Goal: Navigation & Orientation: Understand site structure

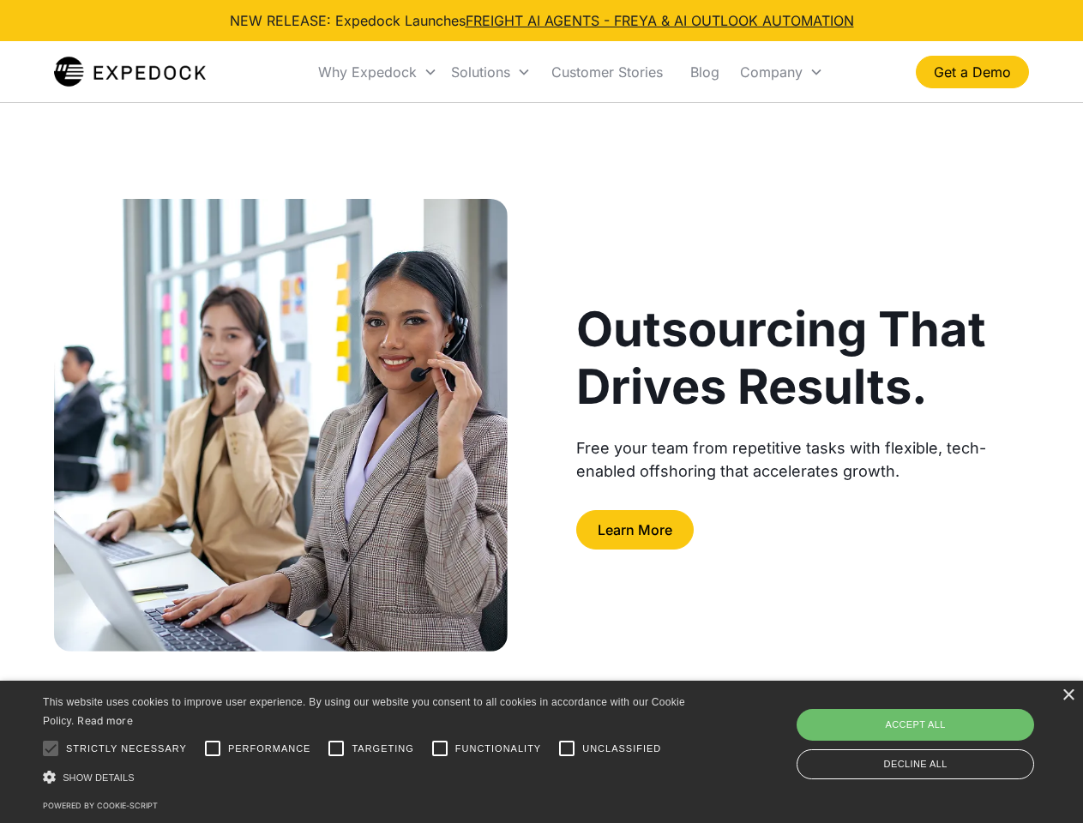
click at [378, 72] on div "Why Expedock" at bounding box center [367, 71] width 99 height 17
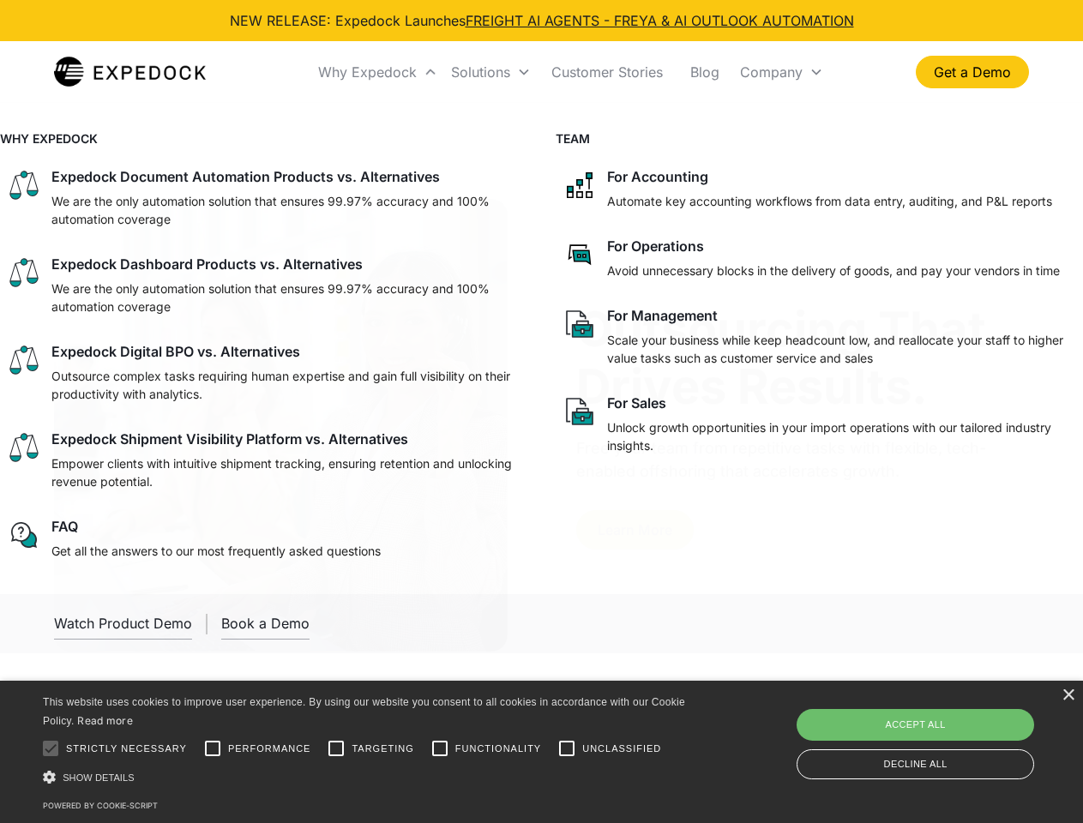
click at [490, 72] on div "Solutions" at bounding box center [480, 71] width 59 height 17
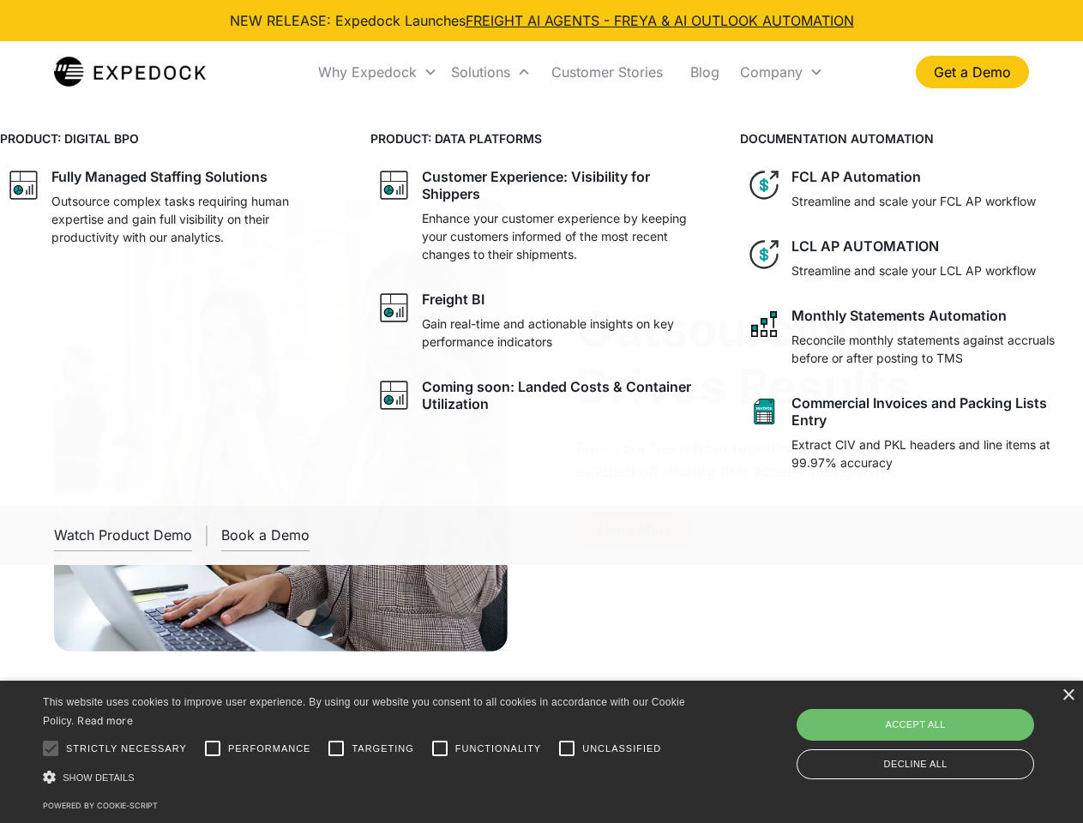
click at [781, 72] on div "Company" at bounding box center [771, 71] width 63 height 17
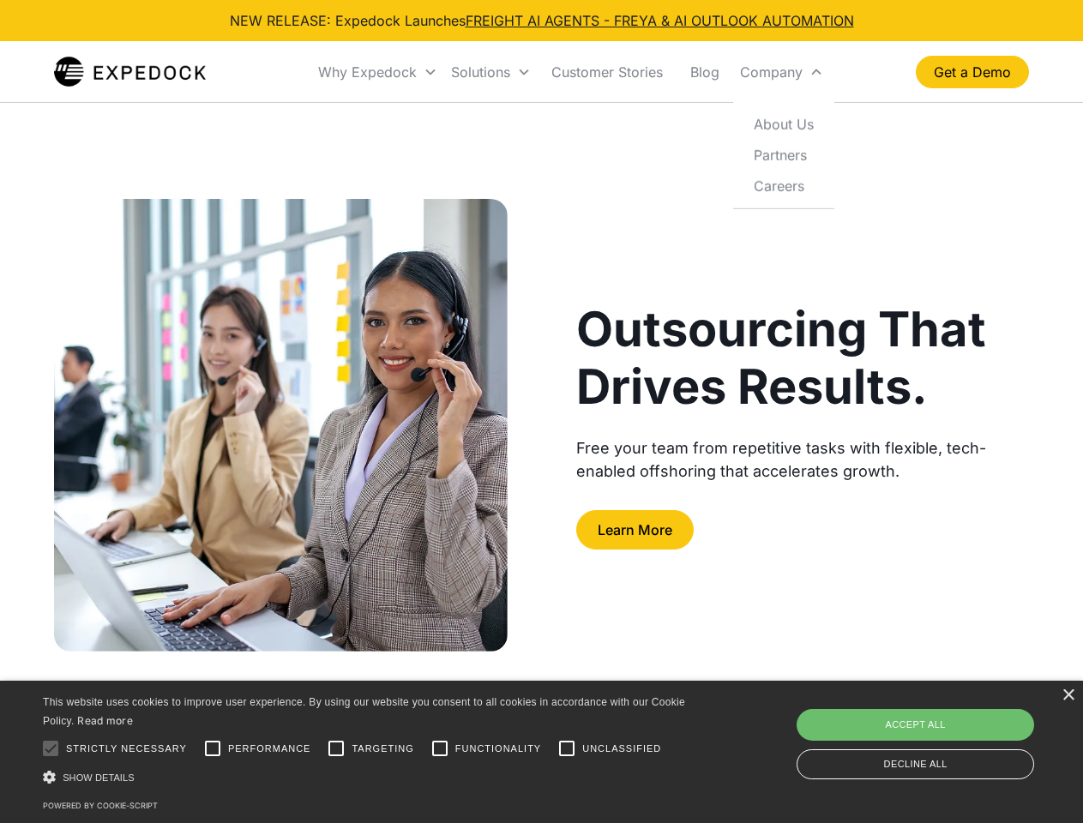
click at [51, 748] on div at bounding box center [50, 748] width 34 height 34
click at [213, 748] on input "Performance" at bounding box center [212, 748] width 34 height 34
checkbox input "true"
click at [336, 748] on input "Targeting" at bounding box center [336, 748] width 34 height 34
checkbox input "true"
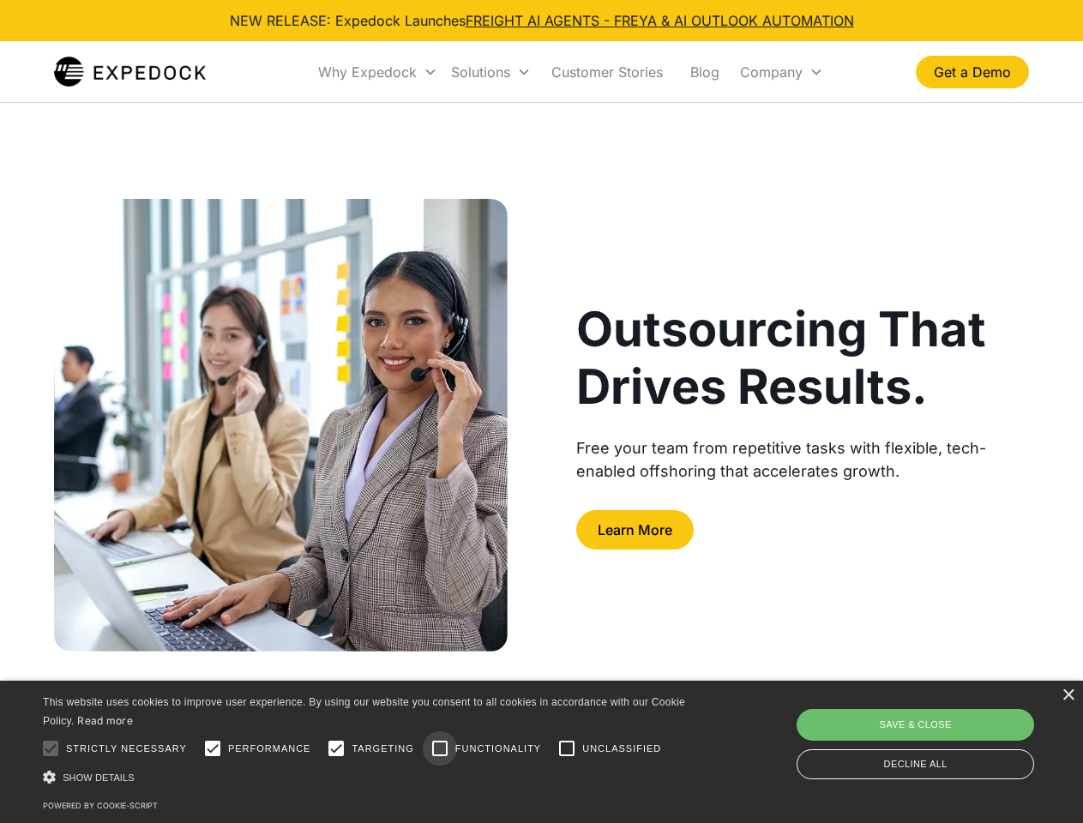
click at [440, 748] on input "Functionality" at bounding box center [440, 748] width 34 height 34
checkbox input "true"
click at [567, 748] on input "Unclassified" at bounding box center [567, 748] width 34 height 34
checkbox input "true"
click at [367, 777] on div "Show details Hide details" at bounding box center [367, 777] width 648 height 18
